Goal: Information Seeking & Learning: Check status

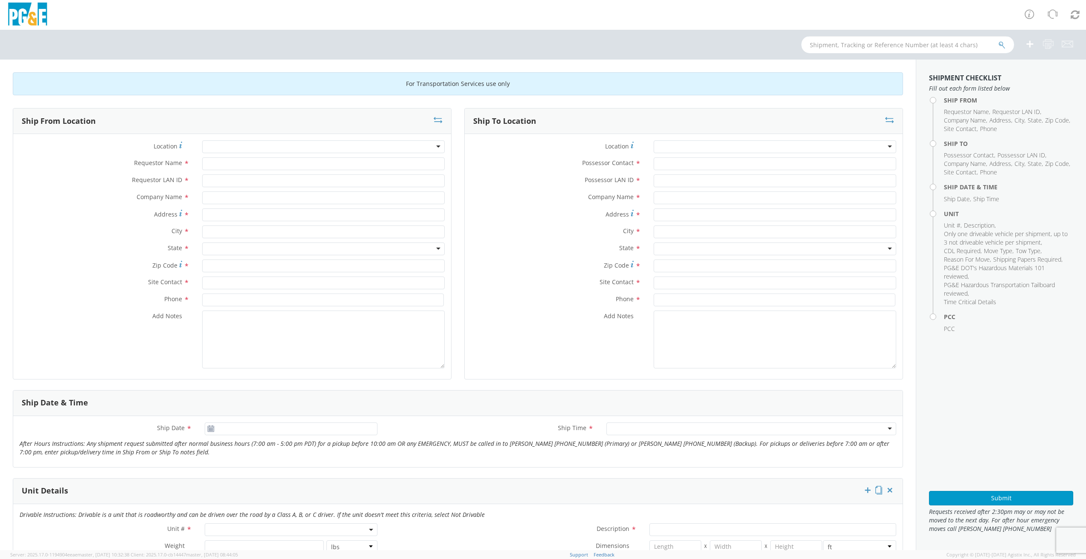
click at [839, 49] on input "text" at bounding box center [907, 44] width 213 height 17
paste input "B26348"
type input "B26348"
click at [1001, 42] on icon "submit" at bounding box center [1001, 45] width 7 height 8
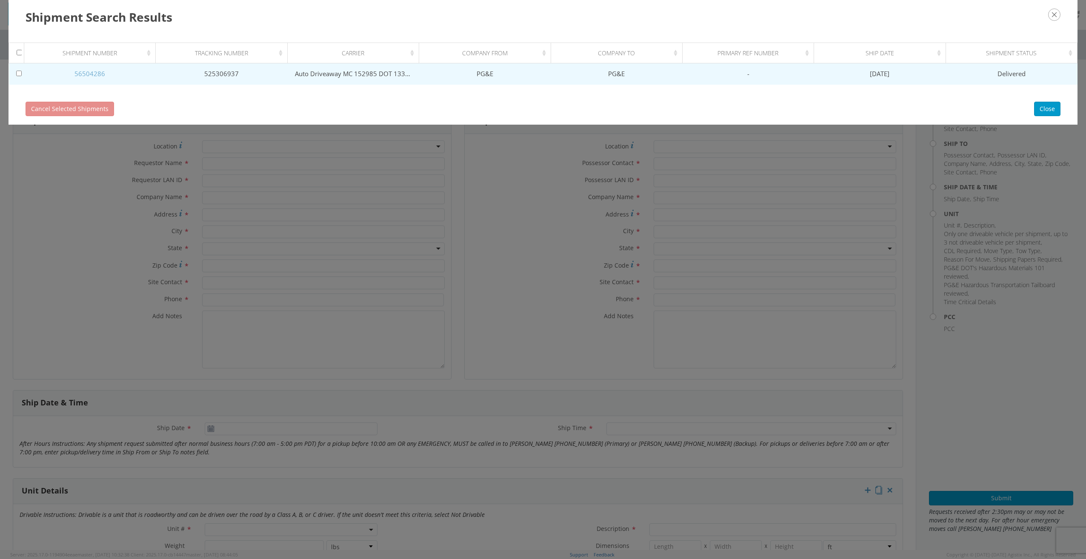
click at [94, 73] on link "56504286" at bounding box center [89, 73] width 31 height 9
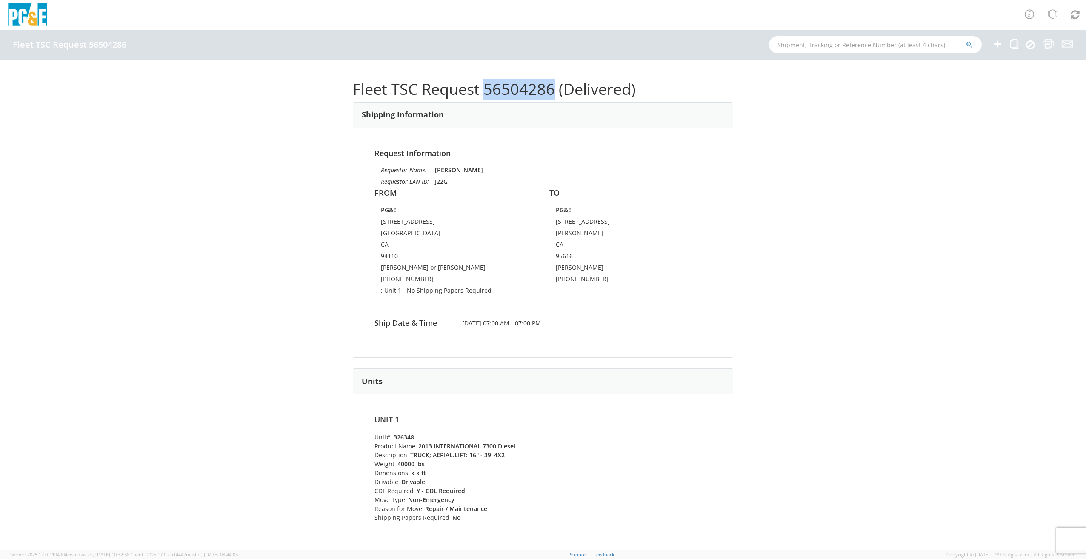
drag, startPoint x: 482, startPoint y: 89, endPoint x: 548, endPoint y: 89, distance: 66.4
click at [548, 89] on h1 "Fleet TSC Request 56504286 (Delivered)" at bounding box center [543, 89] width 380 height 17
copy h1 "56504286"
